Goal: Complete application form

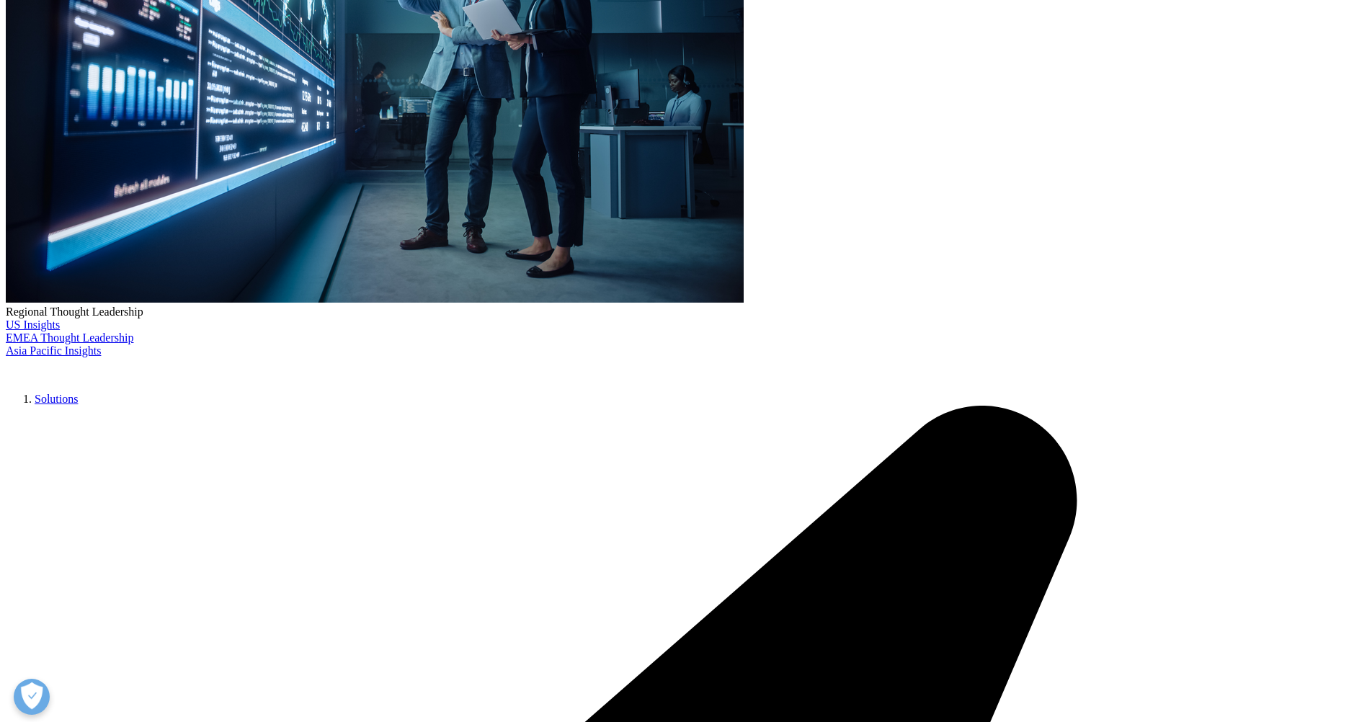
type input "Director of Clinical Operations"
type input "Penovar Research Solutions"
type input "[STREET_ADDRESS][PERSON_NAME]"
type input "[US_STATE]"
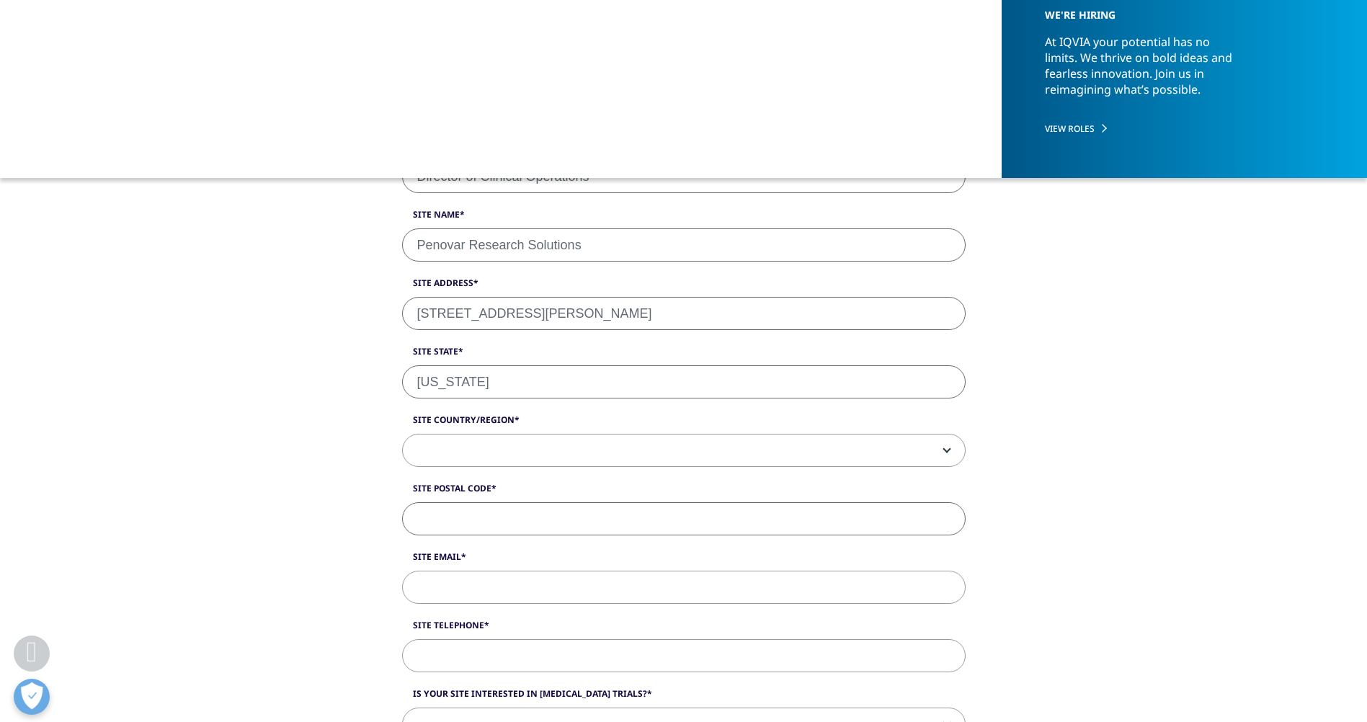
click at [460, 450] on span at bounding box center [684, 450] width 562 height 33
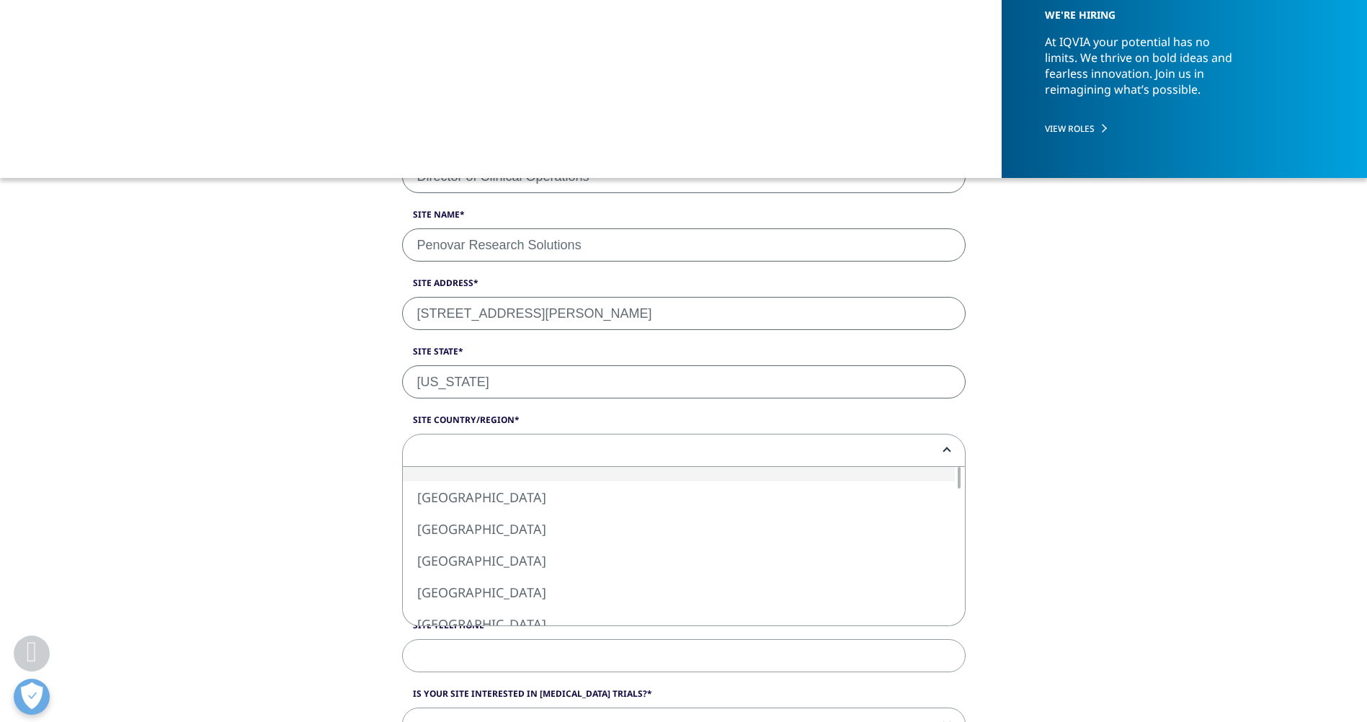
select select "[GEOGRAPHIC_DATA]"
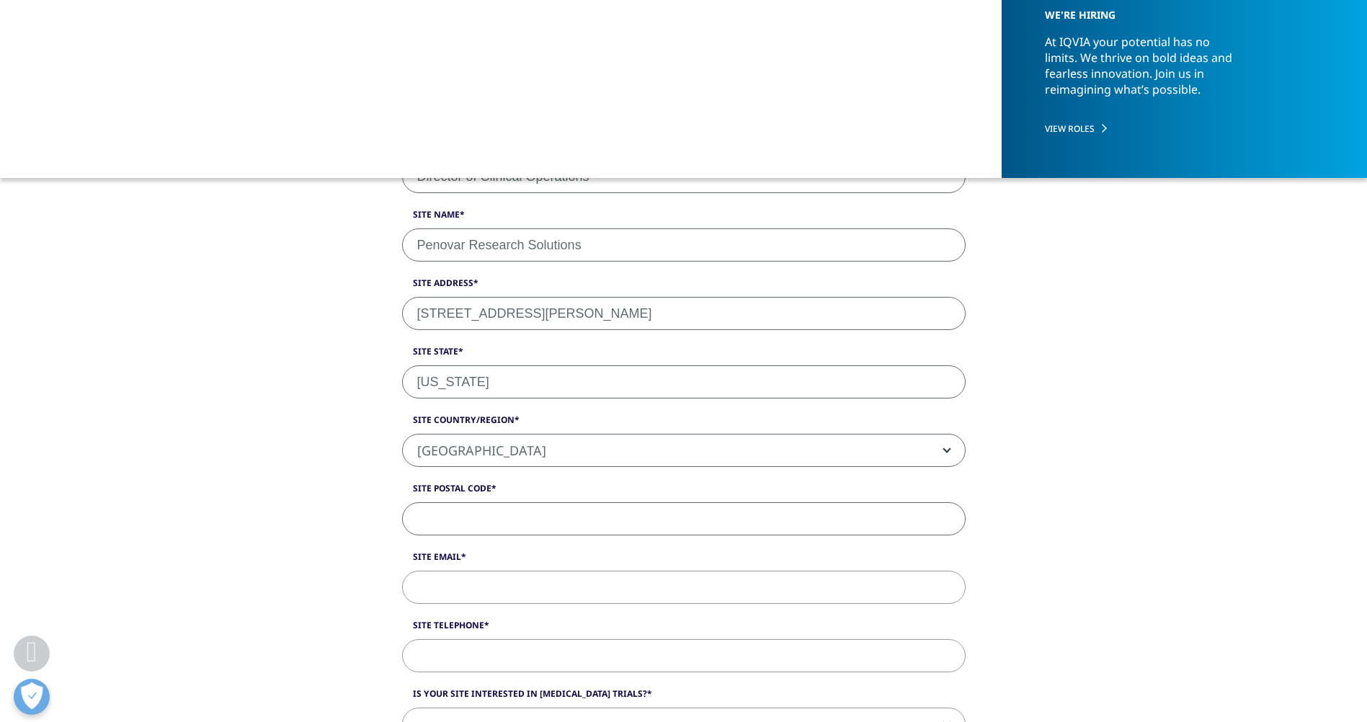
click at [488, 515] on input "Site Postal Code" at bounding box center [683, 518] width 563 height 33
type input "90011"
click at [493, 592] on input "Site Email" at bounding box center [683, 587] width 563 height 33
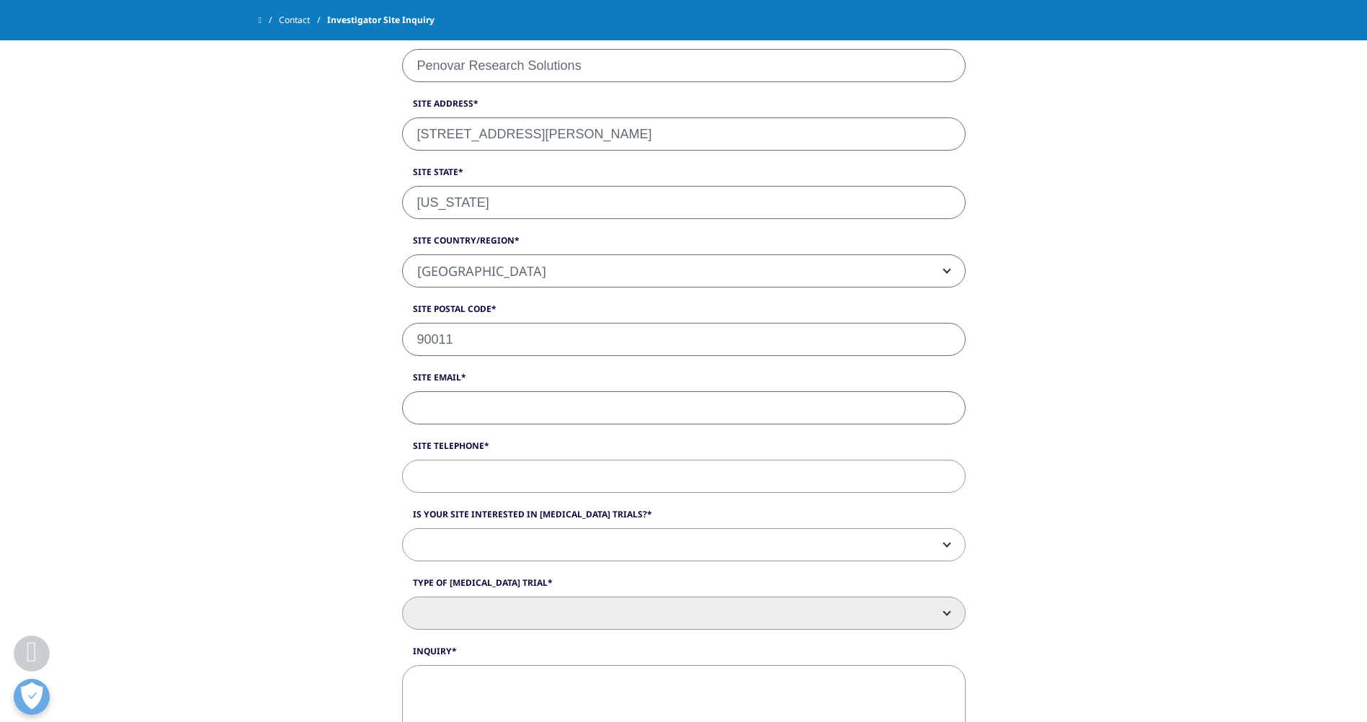
scroll to position [576, 0]
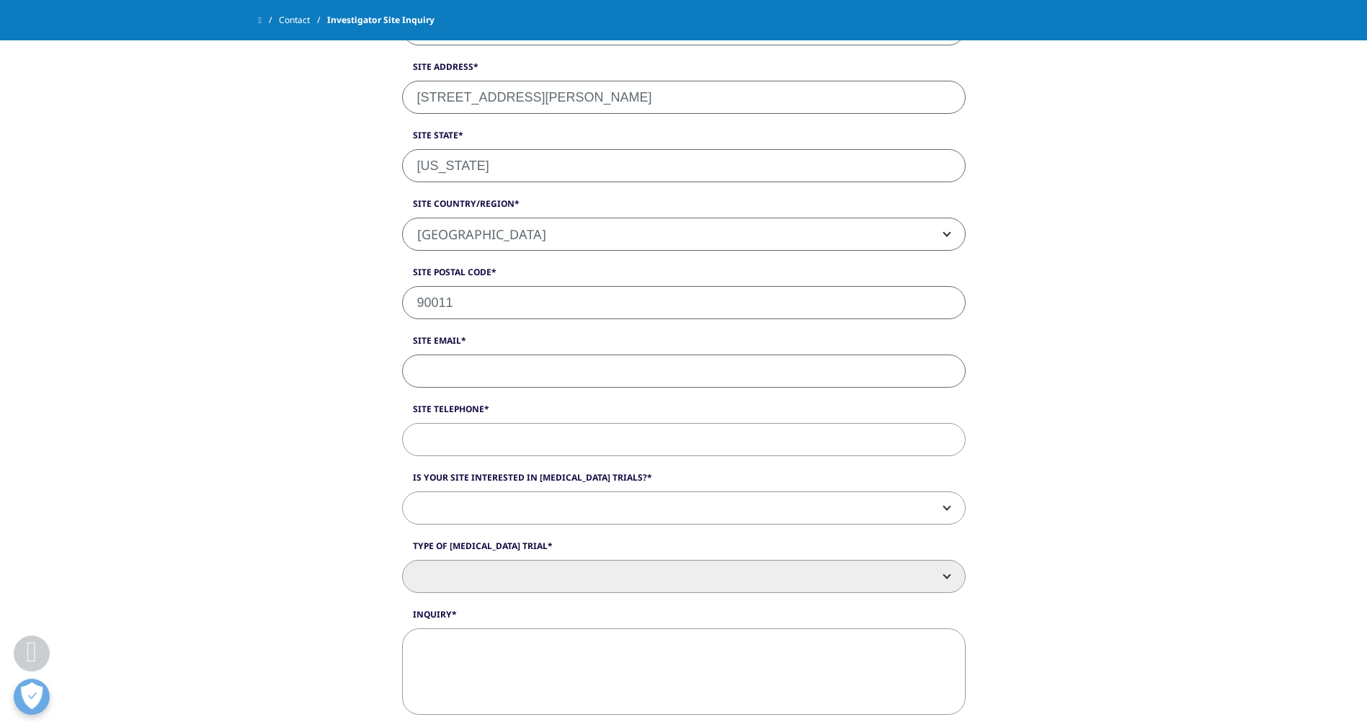
click at [469, 369] on input "Site Email" at bounding box center [683, 370] width 563 height 33
type input "i"
type input "[EMAIL_ADDRESS][DOMAIN_NAME]"
type input "3232827092"
click at [498, 487] on label "Is your site interested in [MEDICAL_DATA] trials?" at bounding box center [683, 481] width 563 height 20
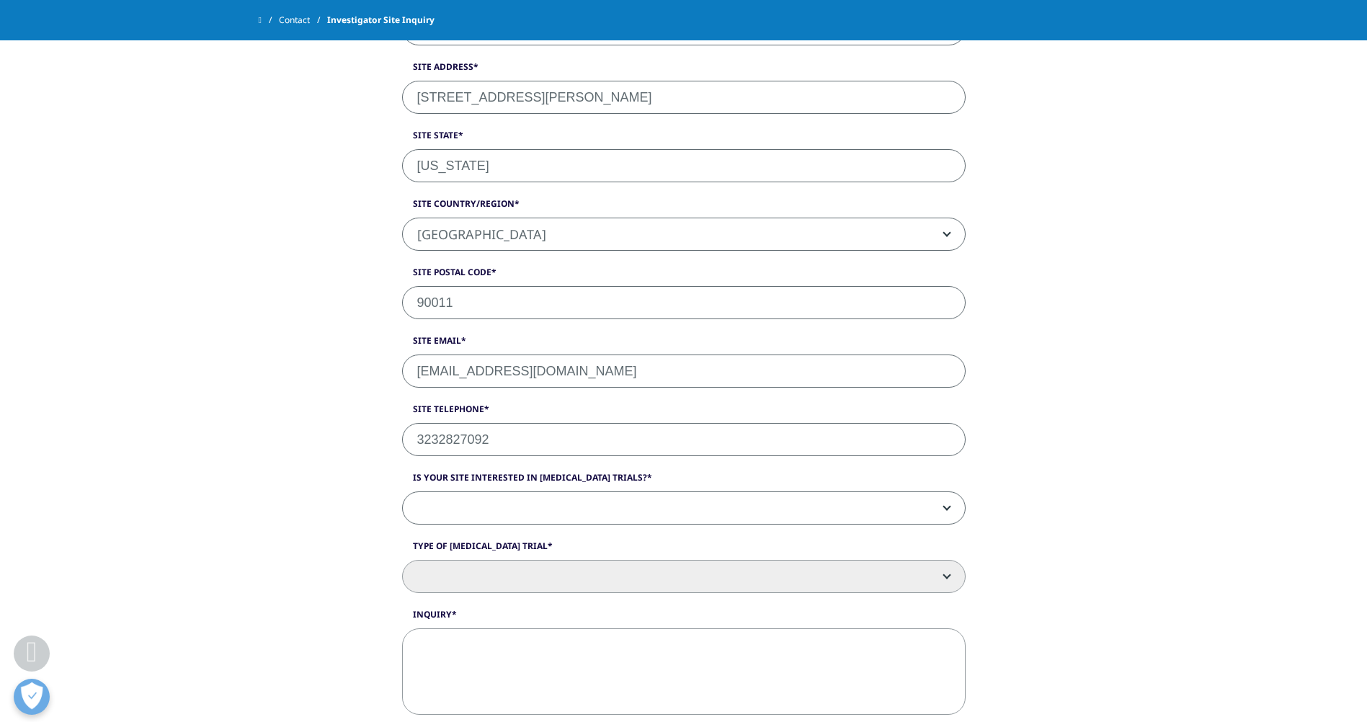
click at [403, 491] on select "Yes No" at bounding box center [402, 491] width 1 height 1
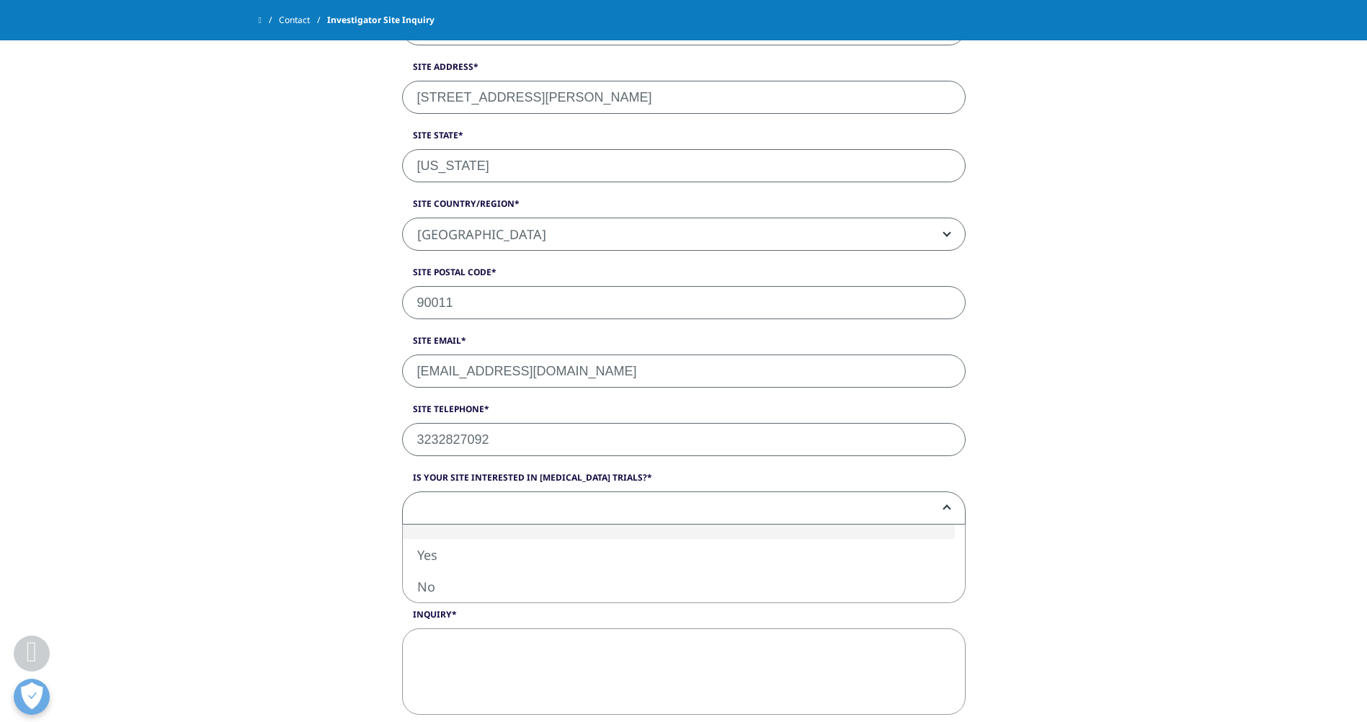
click at [498, 498] on span at bounding box center [684, 508] width 562 height 33
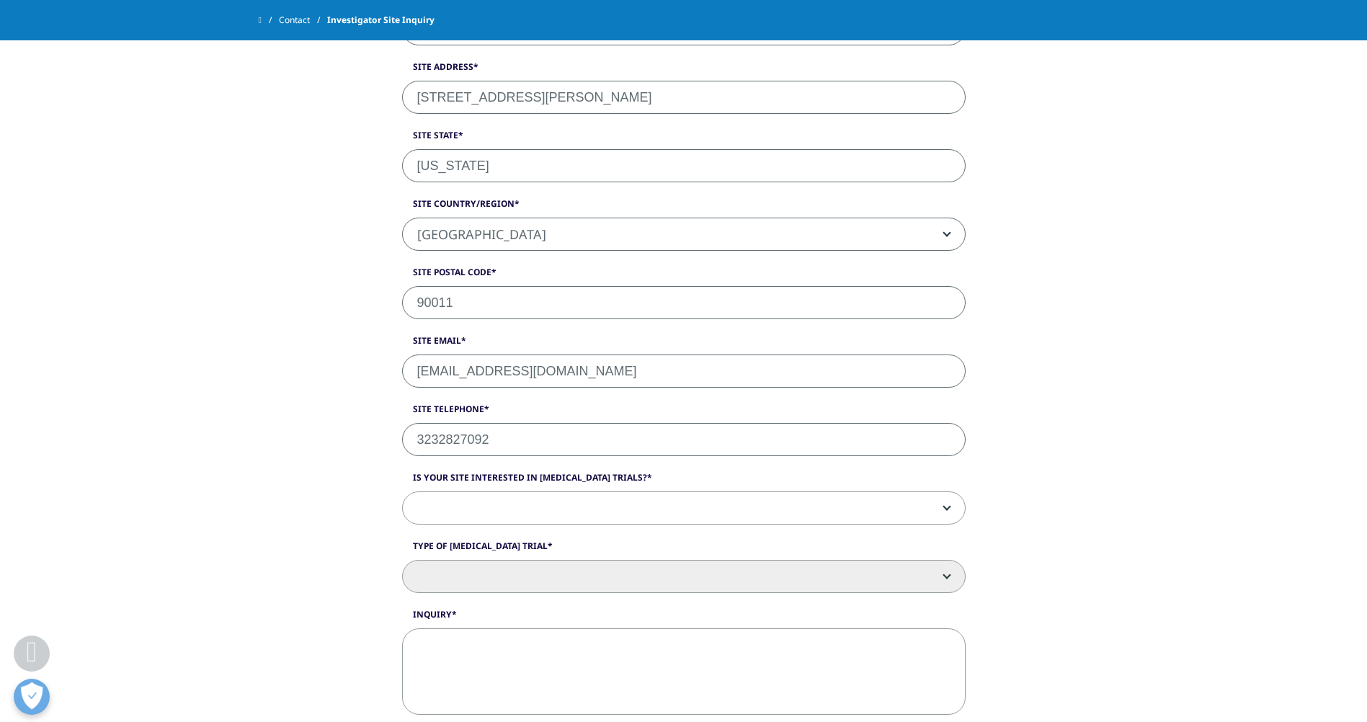
click at [498, 499] on span at bounding box center [684, 508] width 562 height 33
click at [497, 512] on span at bounding box center [684, 508] width 562 height 33
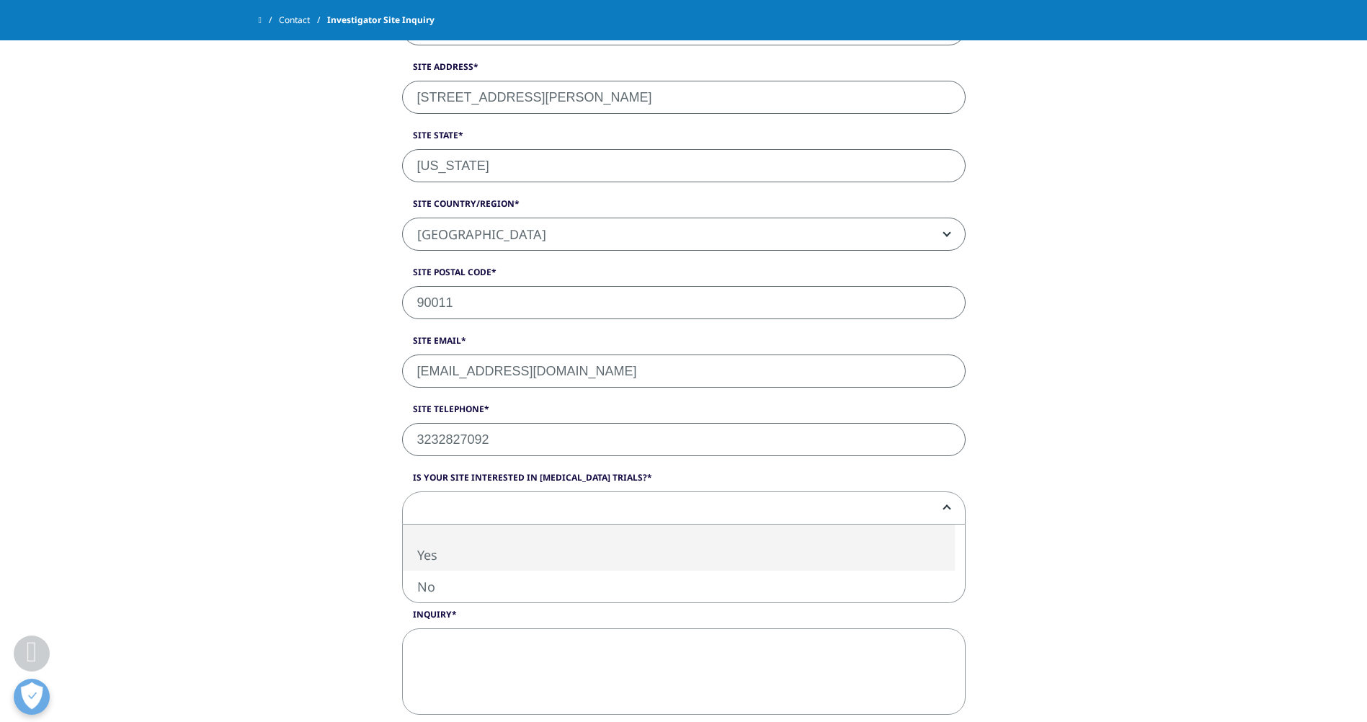
select select "Yes"
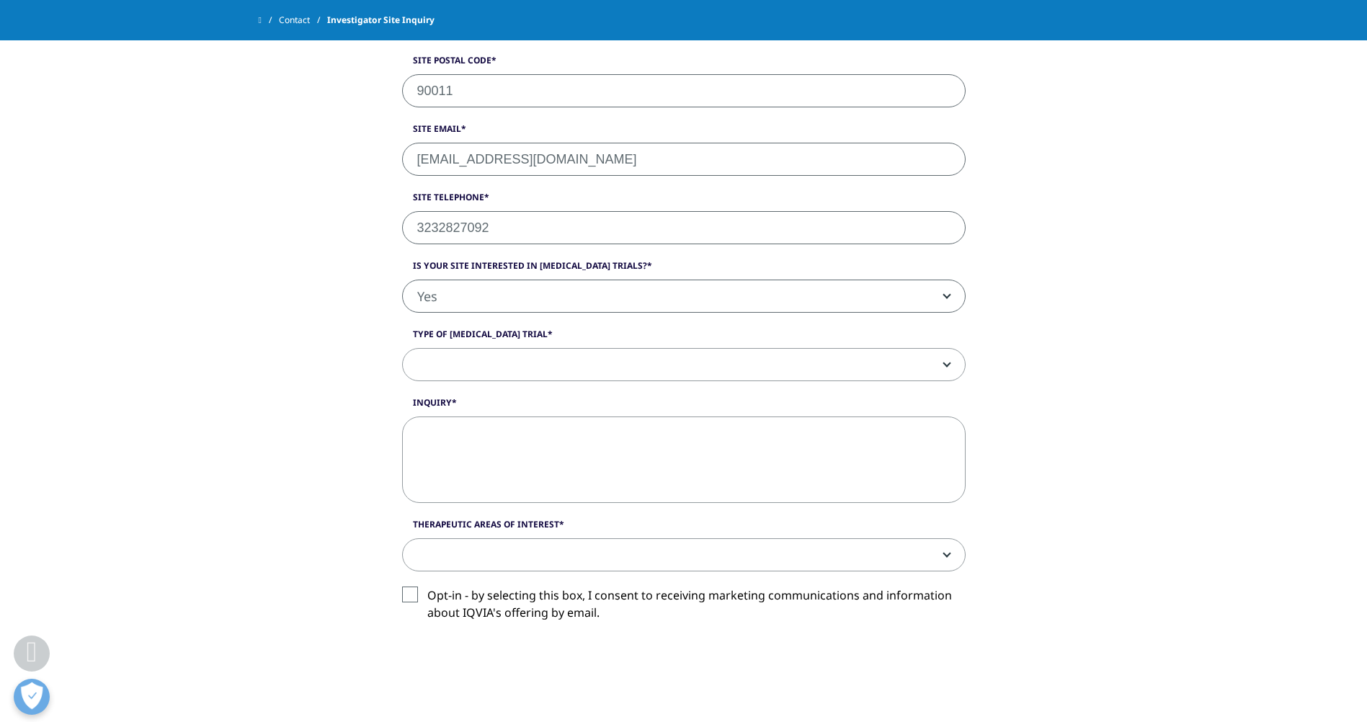
scroll to position [792, 0]
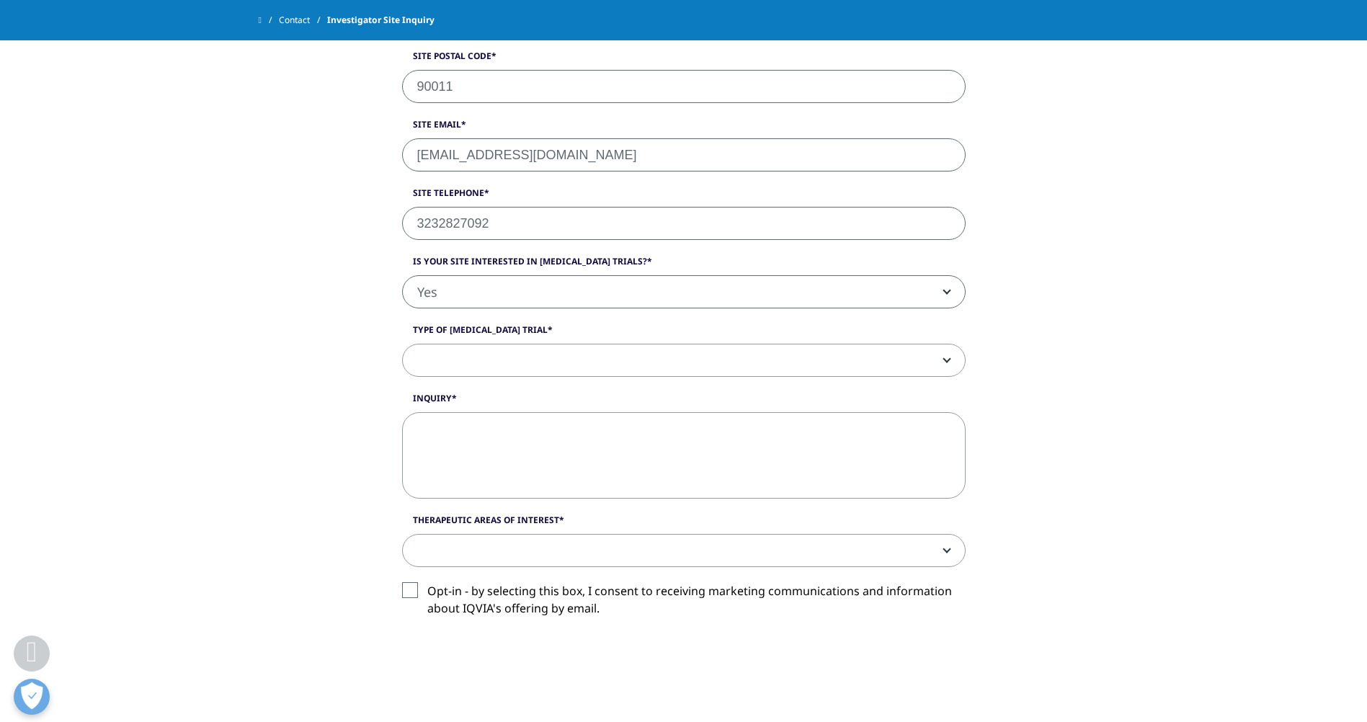
click at [480, 372] on span at bounding box center [684, 360] width 562 height 33
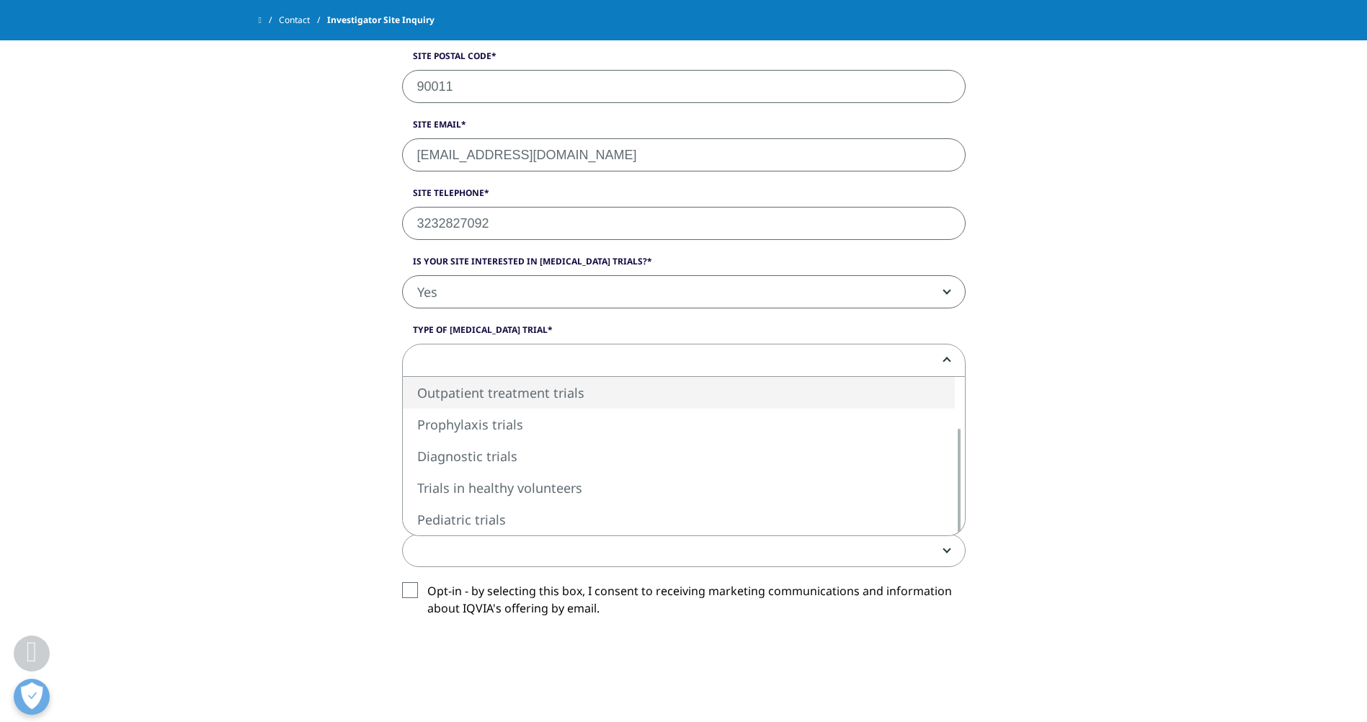
select select "Outpatient treatment trials"
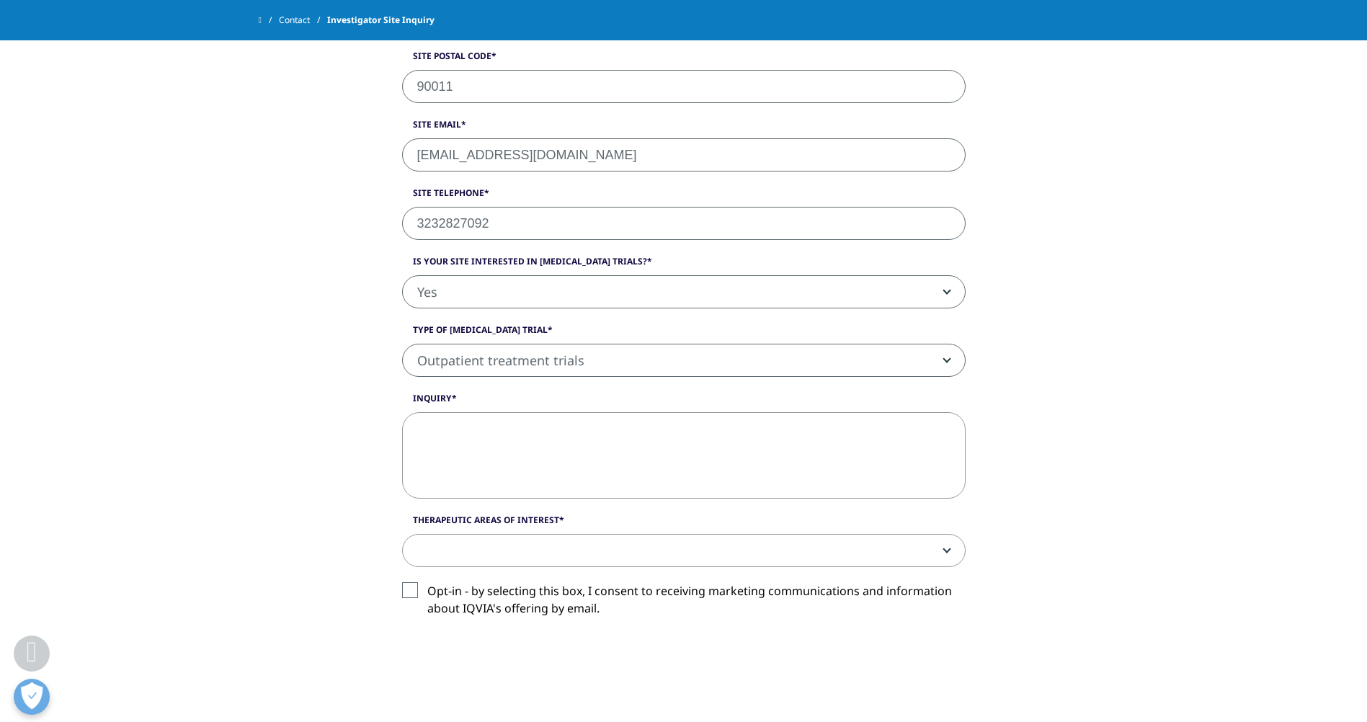
click at [550, 433] on textarea "Inquiry" at bounding box center [683, 455] width 563 height 86
click at [555, 430] on textarea "Inquiry" at bounding box center [683, 455] width 563 height 86
drag, startPoint x: 449, startPoint y: 460, endPoint x: 466, endPoint y: 460, distance: 16.6
click at [449, 460] on textarea "Hello," at bounding box center [683, 455] width 563 height 86
drag, startPoint x: 466, startPoint y: 460, endPoint x: 401, endPoint y: 413, distance: 80.6
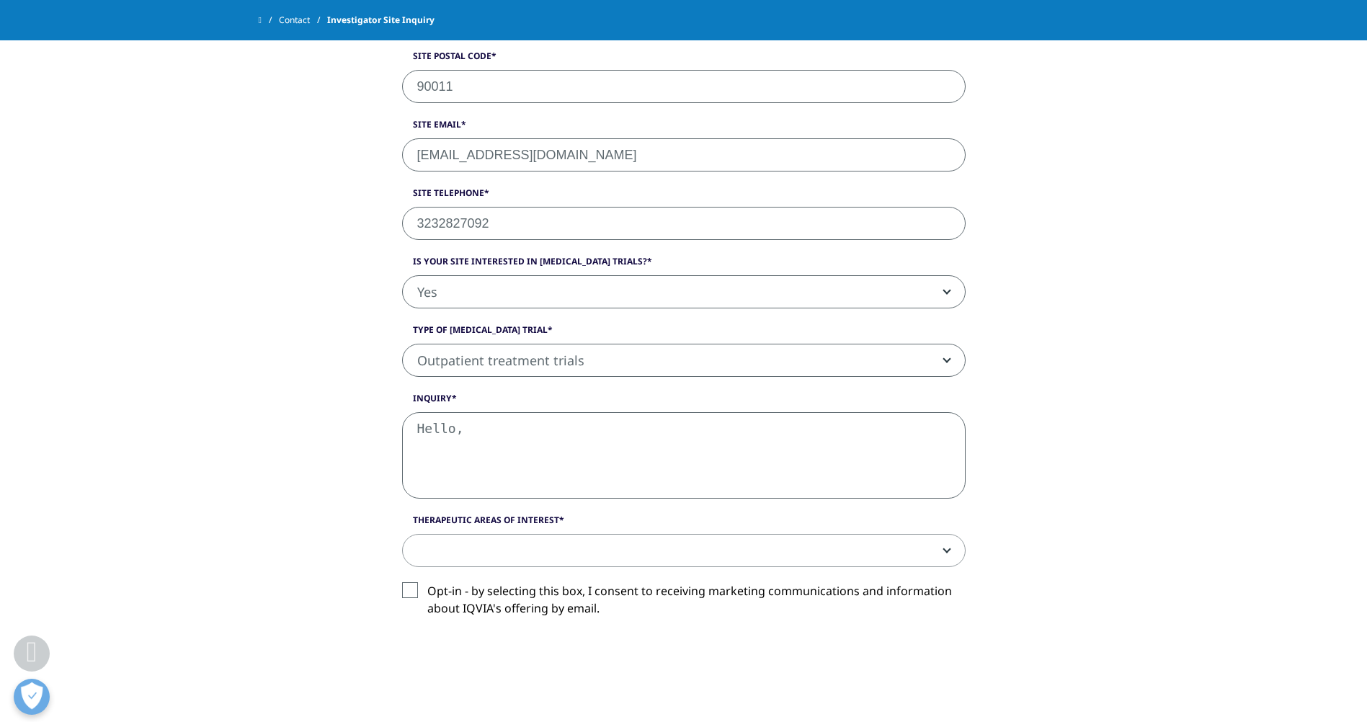
click at [401, 413] on div "Inquiry Hello," at bounding box center [683, 445] width 585 height 107
paste textarea "My name is [PERSON_NAME], PharmD, Director of Clinical Operations at Penovar Re…"
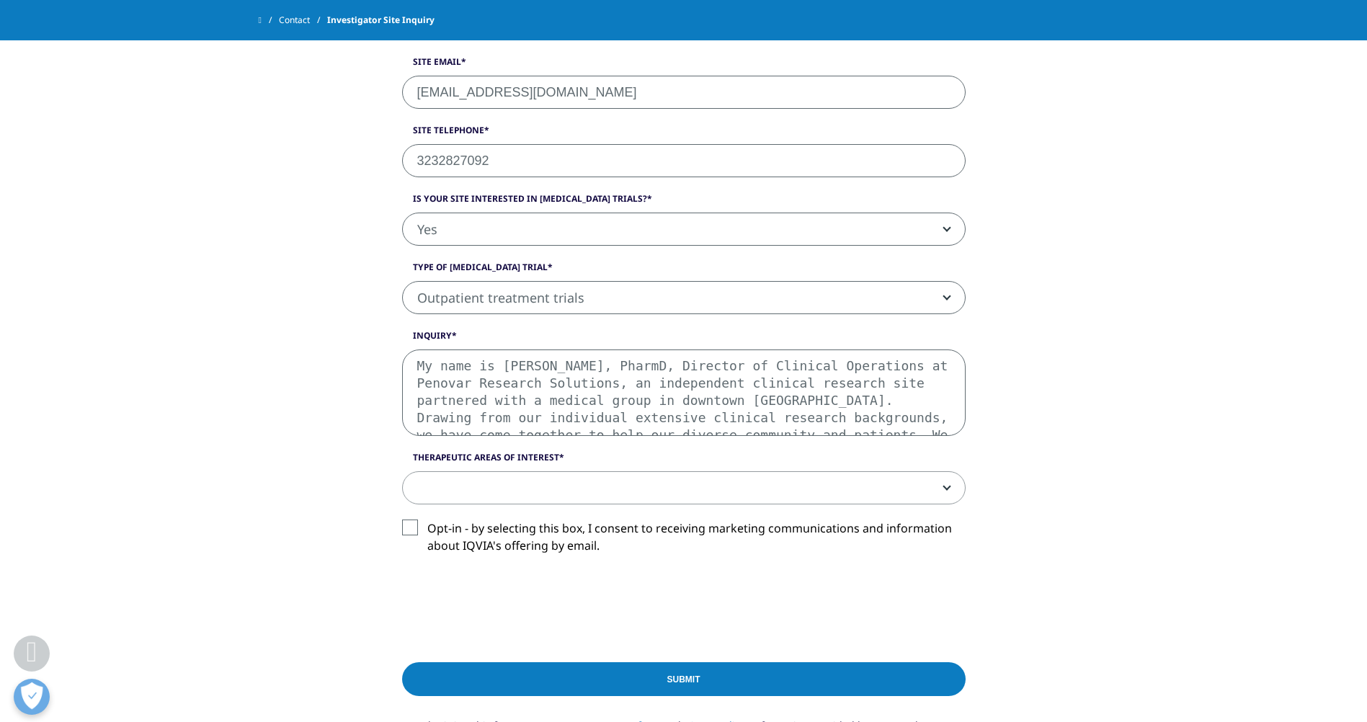
scroll to position [820, 0]
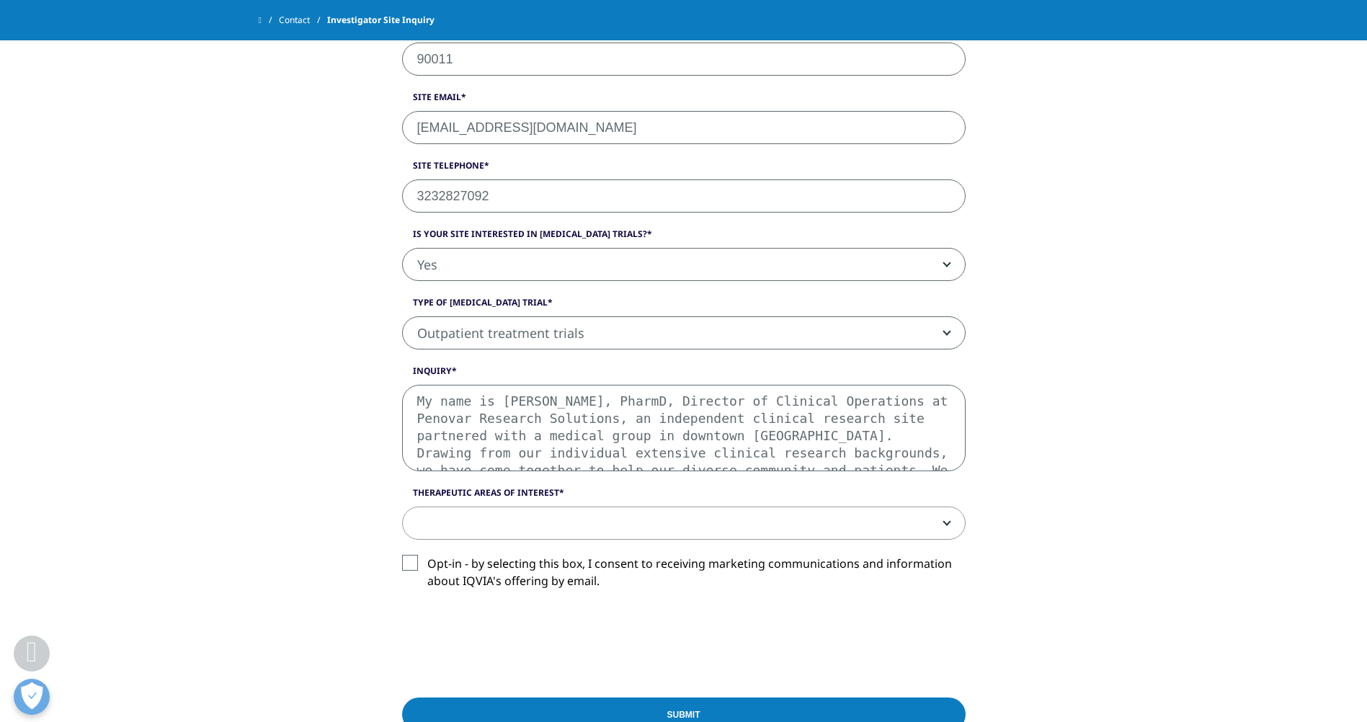
drag, startPoint x: 641, startPoint y: 435, endPoint x: 683, endPoint y: 431, distance: 41.9
click at [683, 431] on textarea "My name is [PERSON_NAME], PharmD, Director of Clinical Operations at Penovar Re…" at bounding box center [683, 428] width 563 height 86
click at [488, 400] on textarea "My name is [PERSON_NAME], PharmD, Director of Clinical Operations at Penovar Re…" at bounding box center [683, 428] width 563 height 86
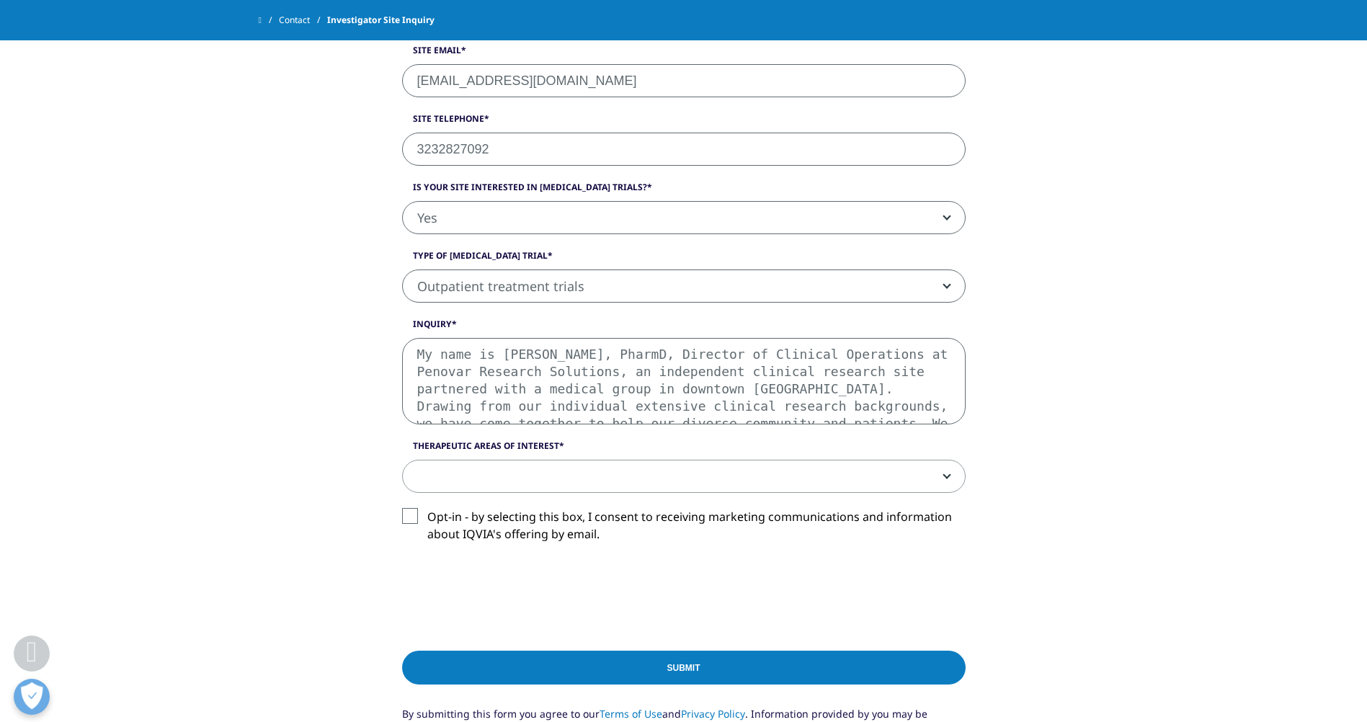
scroll to position [892, 0]
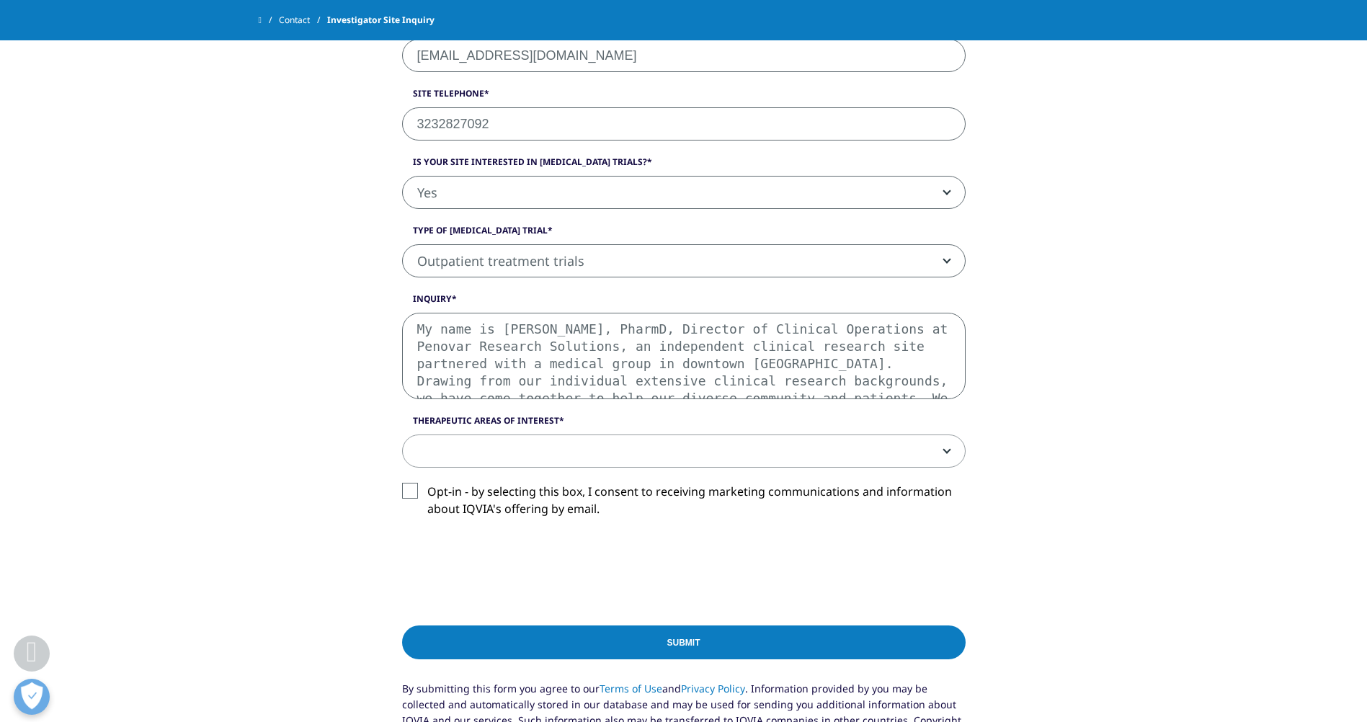
click at [783, 364] on textarea "My name is [PERSON_NAME], PharmD, Director of Clinical Operations at Penovar Re…" at bounding box center [683, 356] width 563 height 86
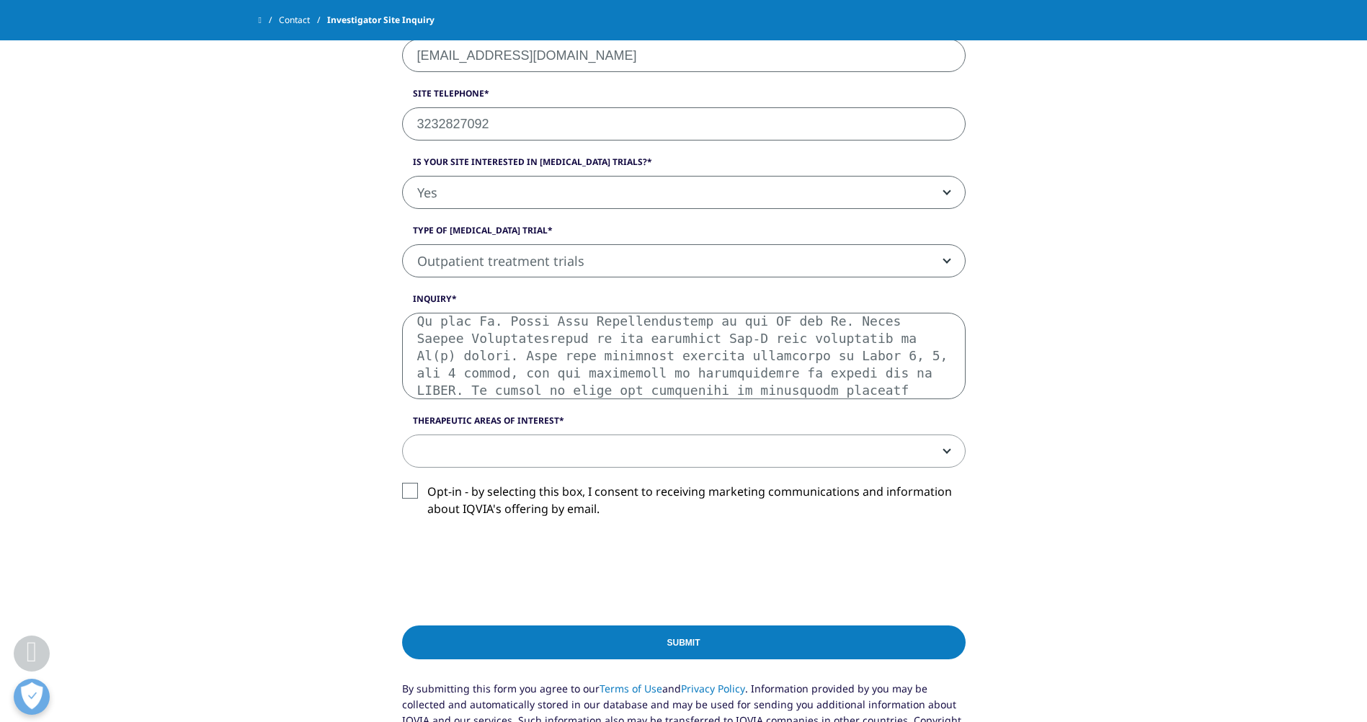
click at [864, 375] on textarea "Inquiry" at bounding box center [683, 356] width 563 height 86
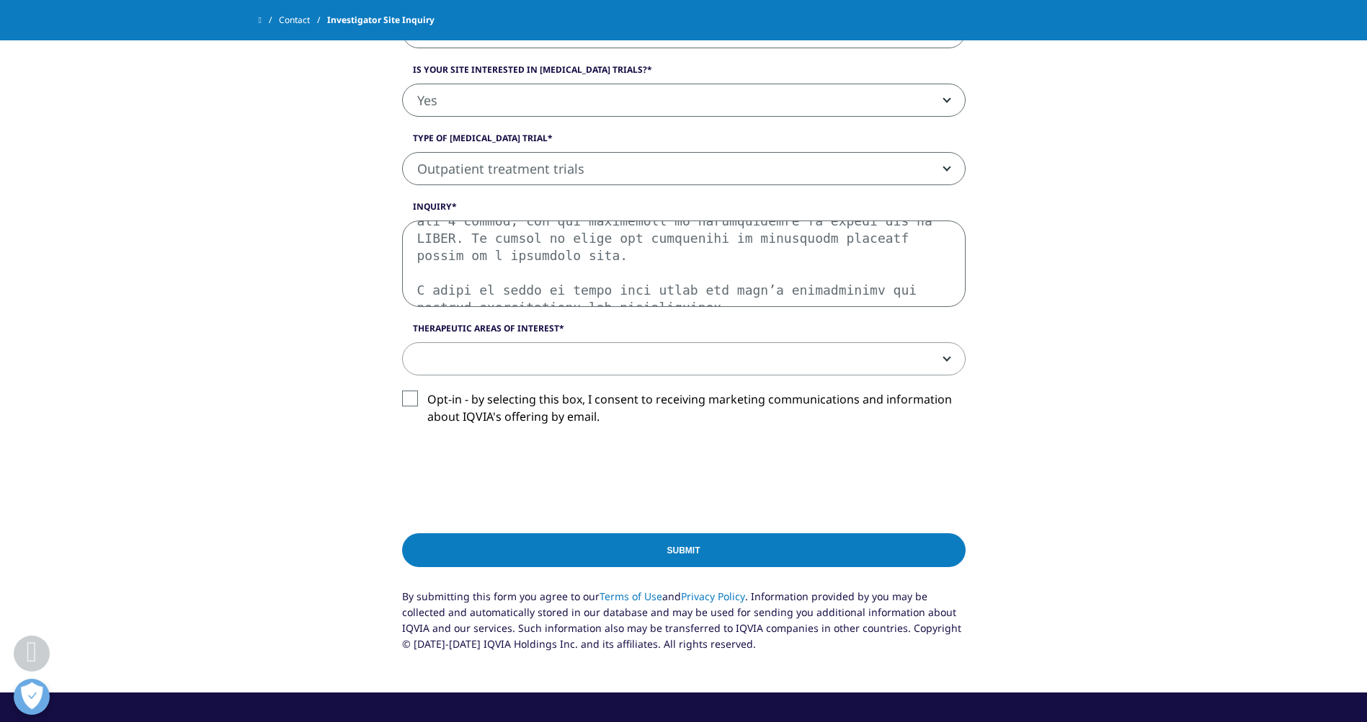
scroll to position [964, 0]
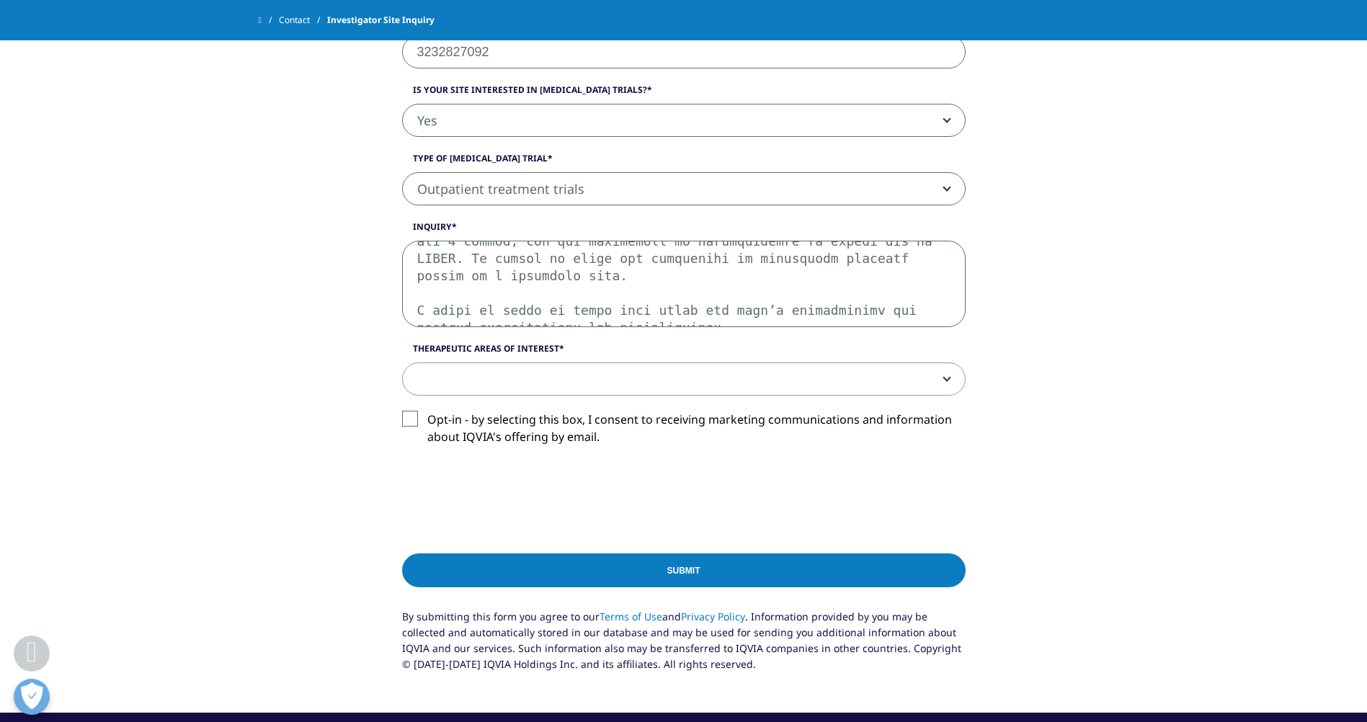
type textarea "Lo ipsu do Sitame Consec, AdipiS, Elitsedd ei Temporin Utlaboreet do Magnaal En…"
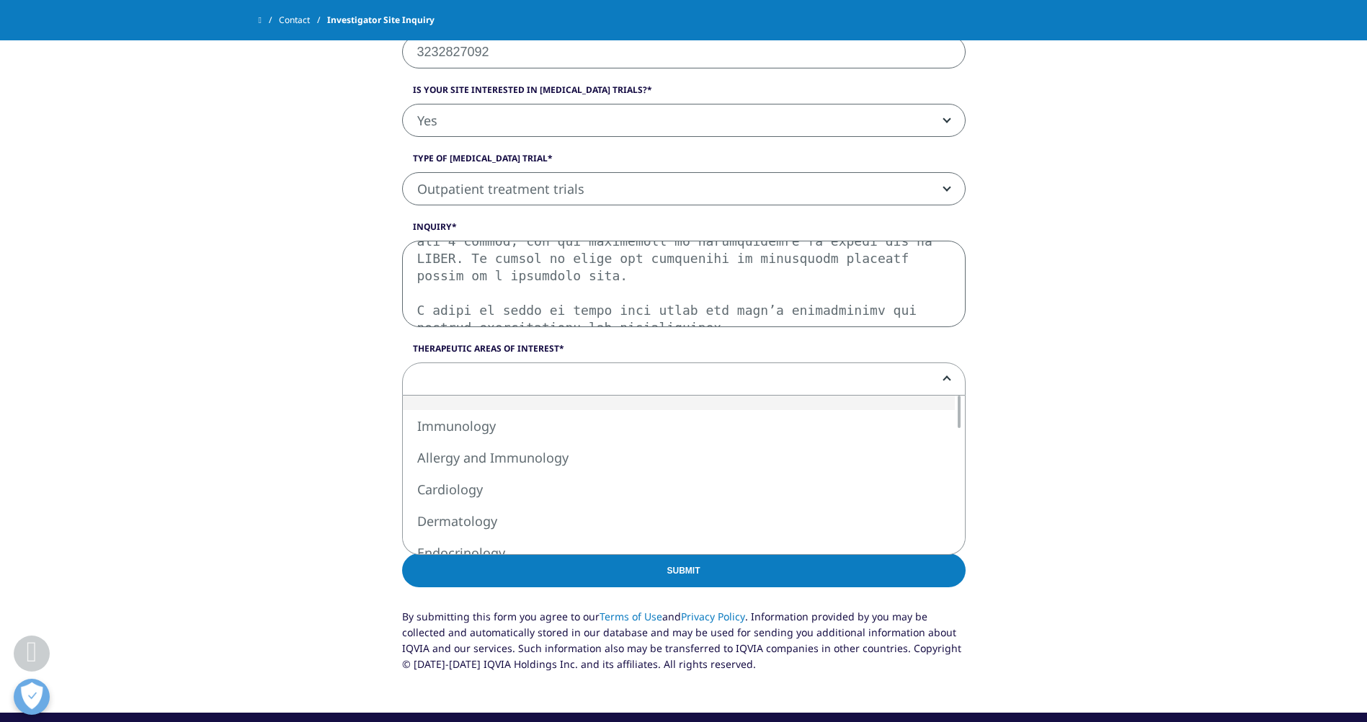
click at [632, 380] on span at bounding box center [684, 379] width 562 height 33
click at [1150, 443] on div "Site Details Role/Title Director of Clinical Operations Site Name Penovar Resea…" at bounding box center [683, 82] width 1367 height 1259
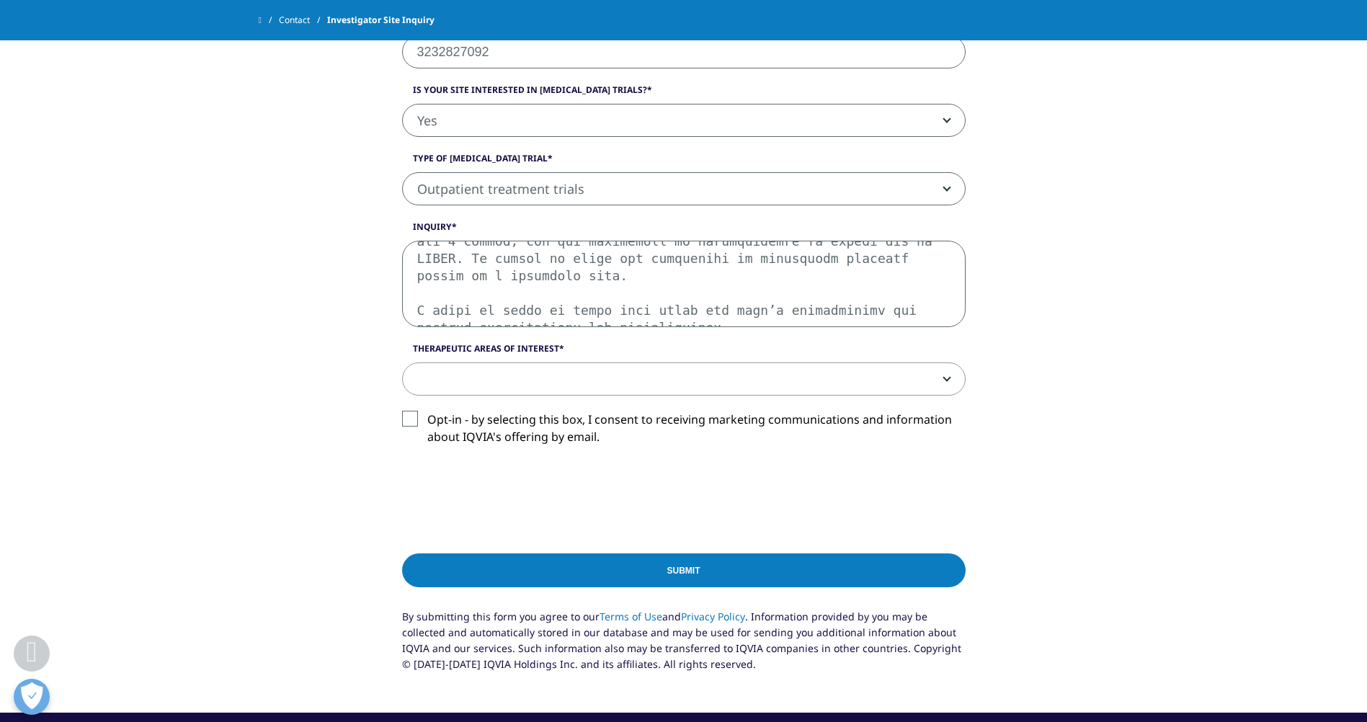
click at [760, 385] on span at bounding box center [684, 379] width 562 height 33
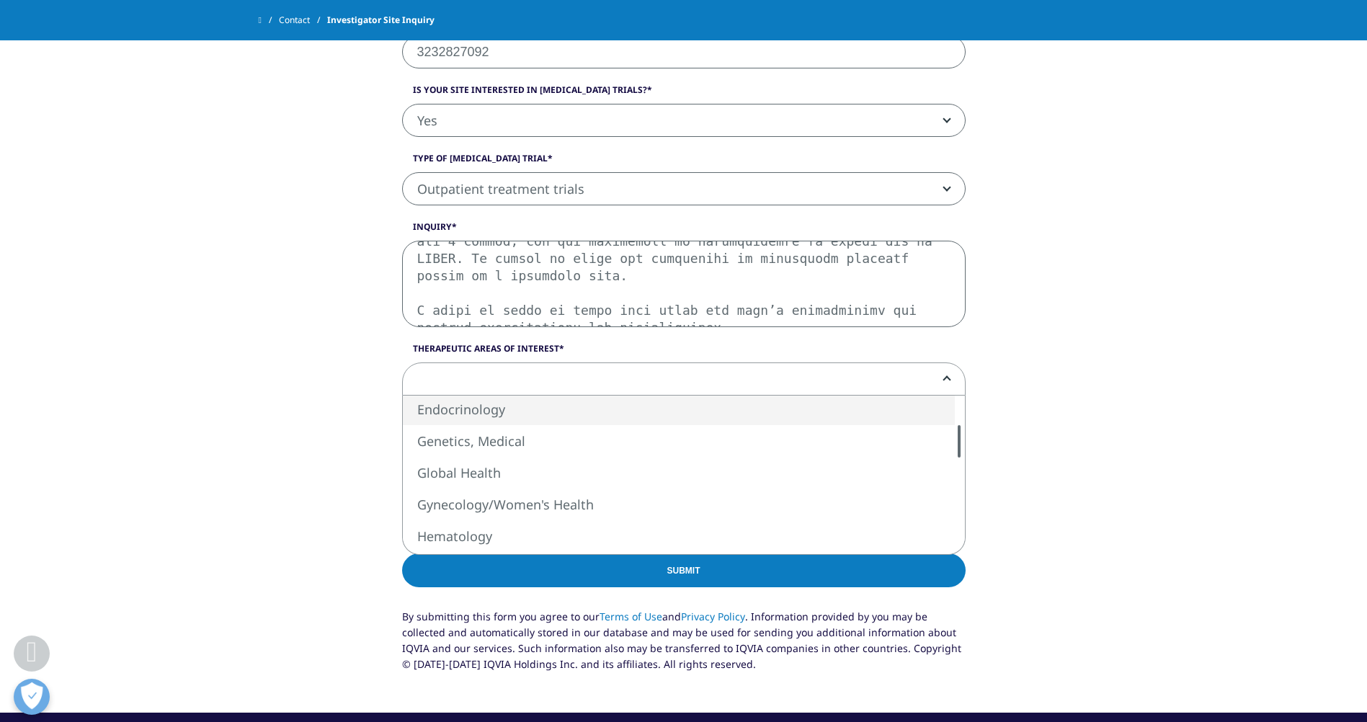
select select "Endocrinology"
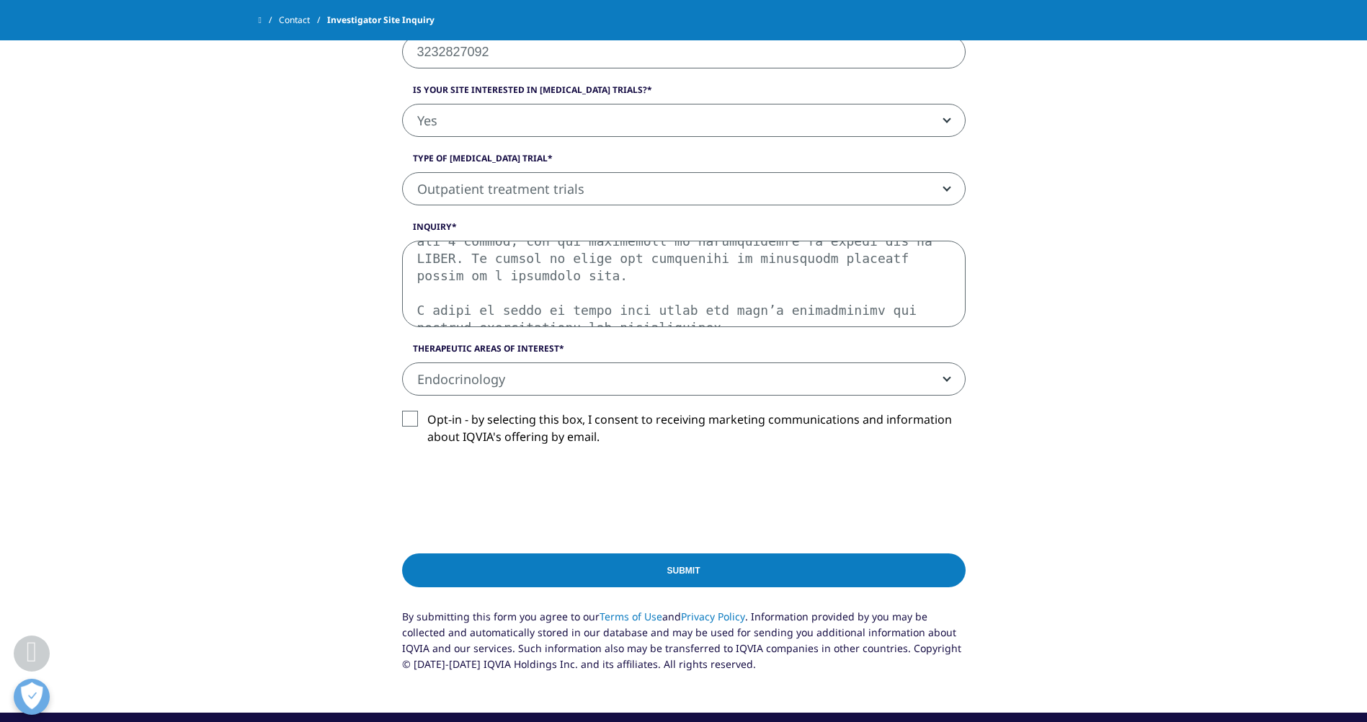
click at [403, 419] on label "Opt-in - by selecting this box, I consent to receiving marketing communications…" at bounding box center [683, 432] width 563 height 43
click at [427, 411] on input "Opt-in - by selecting this box, I consent to receiving marketing communications…" at bounding box center [427, 411] width 0 height 0
click at [407, 423] on label "Opt-in - by selecting this box, I consent to receiving marketing communications…" at bounding box center [683, 432] width 563 height 43
click at [427, 411] on input "Opt-in - by selecting this box, I consent to receiving marketing communications…" at bounding box center [427, 411] width 0 height 0
click at [601, 569] on input "Submit" at bounding box center [683, 570] width 563 height 34
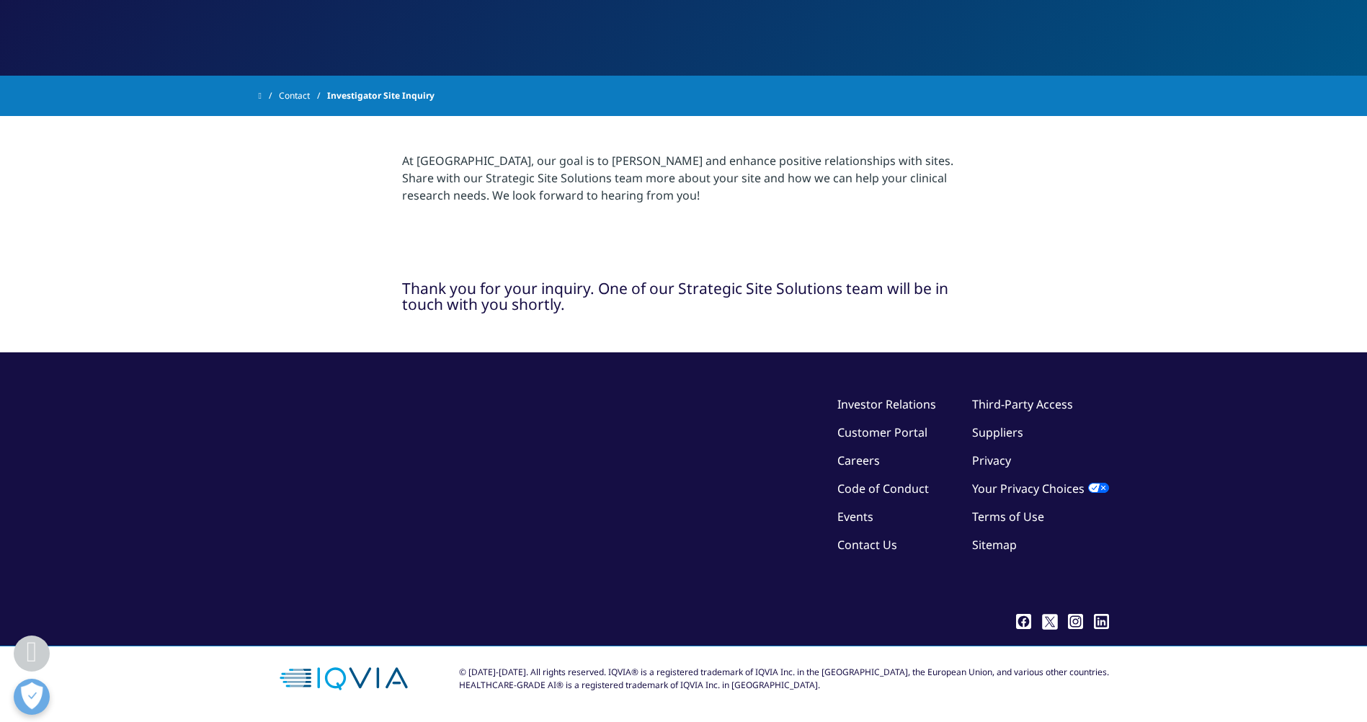
scroll to position [218, 0]
